Goal: Navigation & Orientation: Go to known website

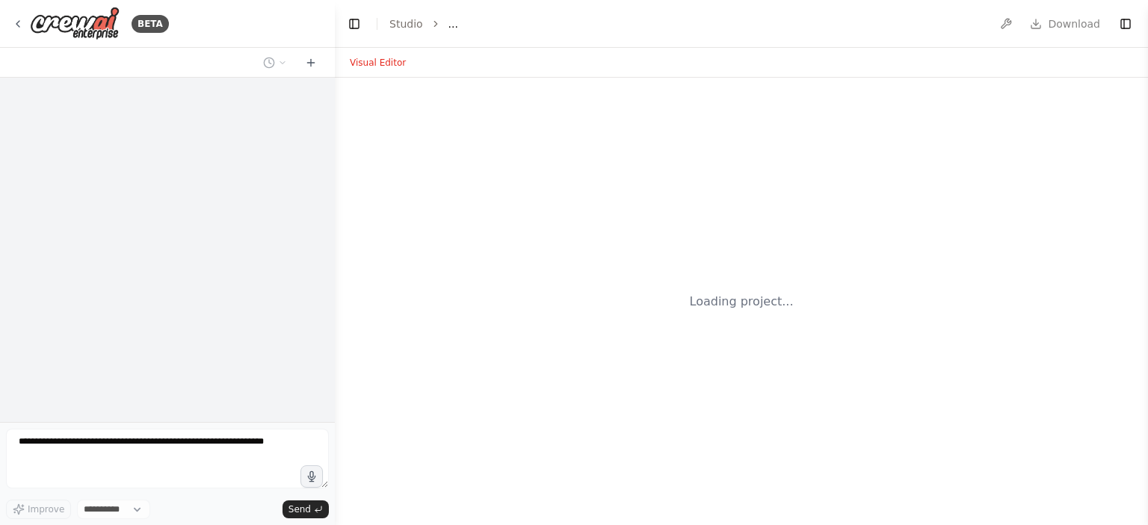
select select "****"
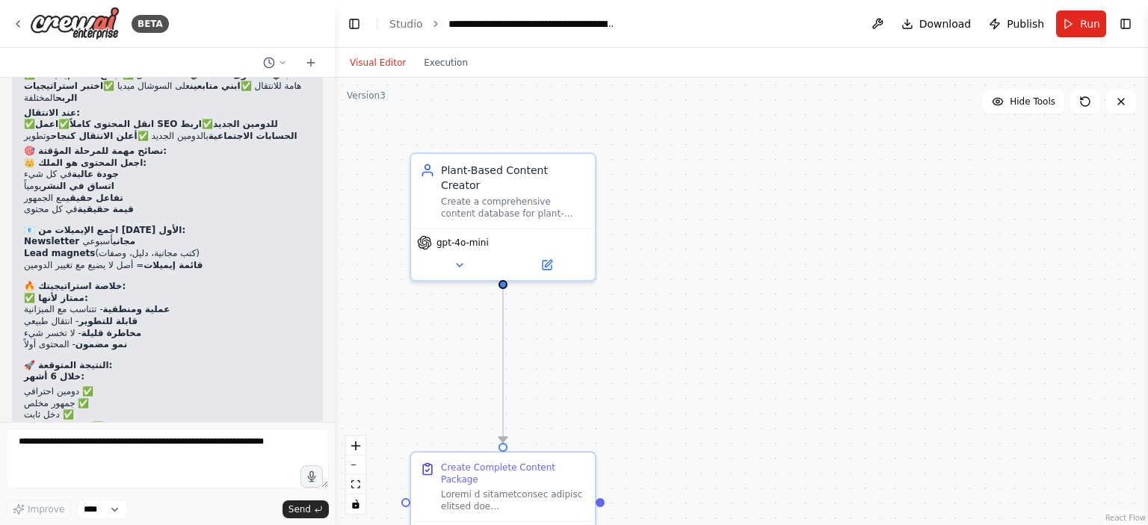
scroll to position [31965, 0]
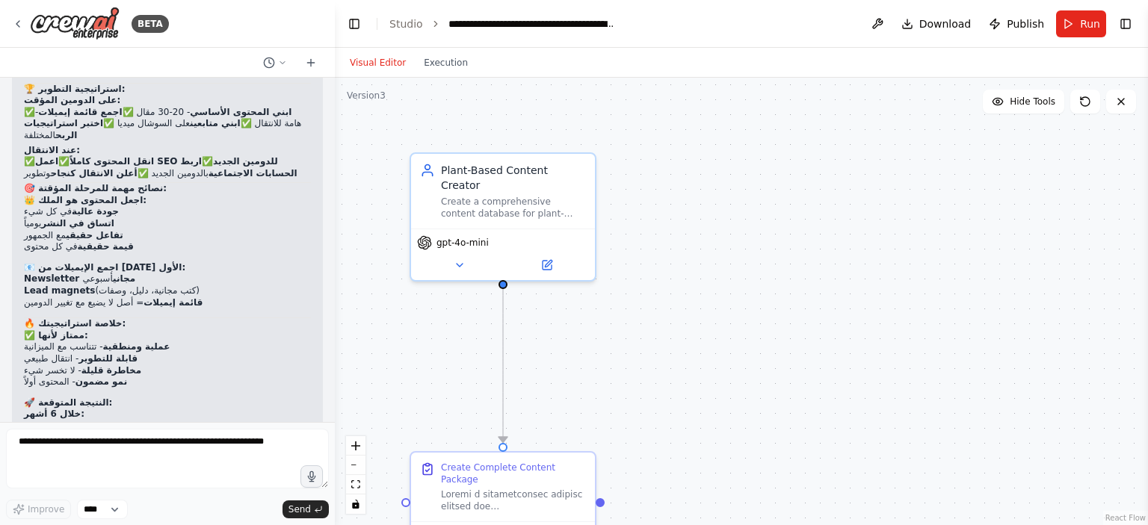
click at [133, 492] on strong "ابدأ بـ [DOMAIN_NAME] الآن وطور إمبراطوريتك المحتوى!" at bounding box center [155, 497] width 262 height 10
click at [144, 492] on strong "ابدأ بـ [DOMAIN_NAME] الآن وطور إمبراطوريتك المحتوى!" at bounding box center [155, 497] width 262 height 10
drag, startPoint x: 47, startPoint y: 254, endPoint x: 161, endPoint y: 254, distance: 113.6
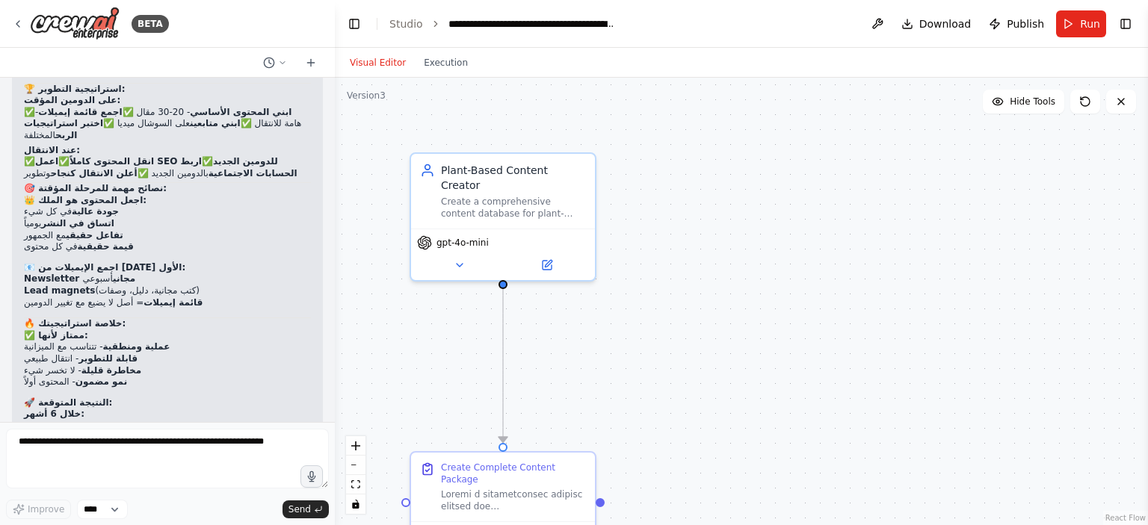
click at [161, 492] on strong "ابدأ بـ [DOMAIN_NAME] الآن وطور إمبراطوريتك المحتوى!" at bounding box center [155, 497] width 262 height 10
copy strong "[DOMAIN_NAME]"
